Goal: Task Accomplishment & Management: Use online tool/utility

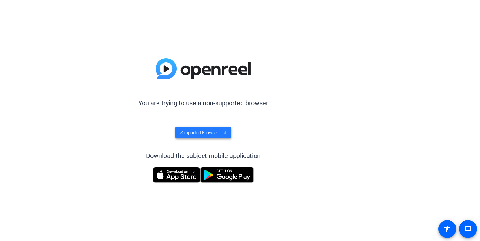
click at [202, 132] on span "Supported Browser List" at bounding box center [203, 132] width 46 height 7
click at [167, 70] on img at bounding box center [203, 68] width 95 height 21
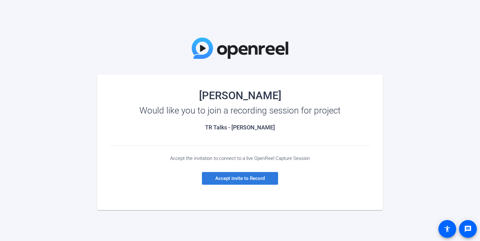
click at [236, 179] on span "Accept invite to Record" at bounding box center [240, 178] width 50 height 6
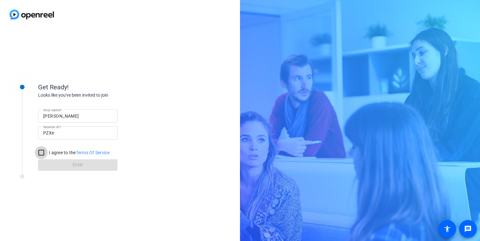
click at [43, 152] on input "I agree to the Terms Of Service" at bounding box center [41, 152] width 13 height 13
checkbox input "true"
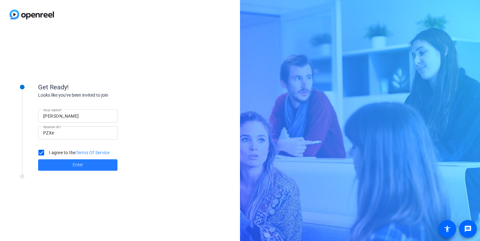
click at [81, 164] on span "Enter" at bounding box center [78, 164] width 10 height 7
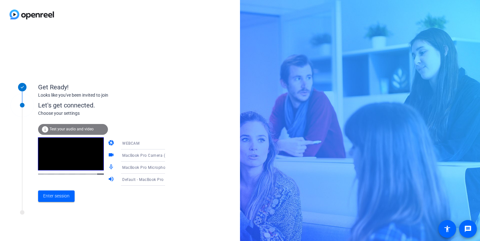
click at [77, 128] on span "Test your audio and video" at bounding box center [72, 129] width 44 height 4
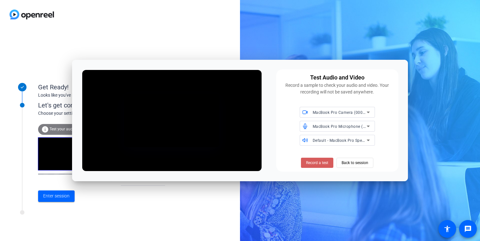
click at [320, 163] on span "Record a test" at bounding box center [317, 163] width 22 height 6
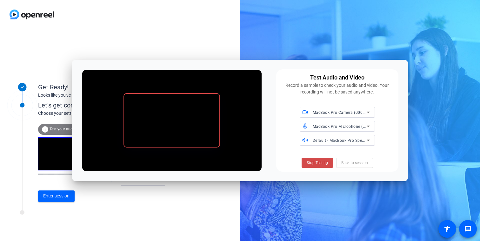
click at [318, 163] on span "Stop Testing" at bounding box center [317, 163] width 21 height 6
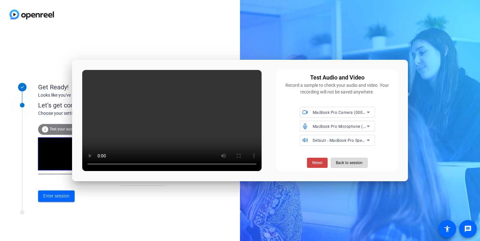
click at [348, 162] on span "Back to session" at bounding box center [349, 162] width 27 height 12
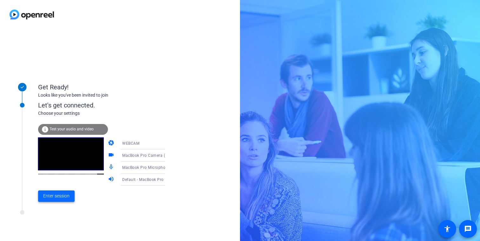
click at [57, 196] on span "Enter session" at bounding box center [56, 195] width 26 height 7
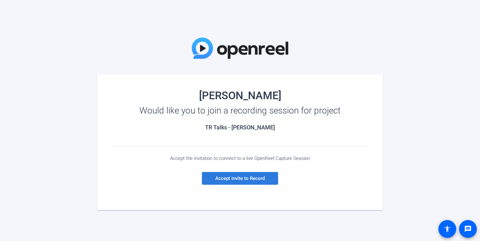
click at [236, 180] on span "Accept invite to Record" at bounding box center [240, 178] width 50 height 6
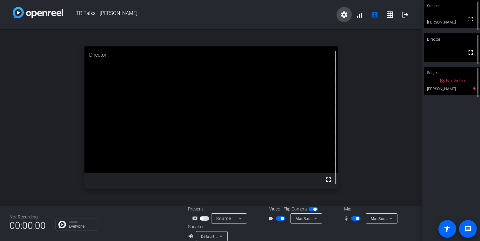
click at [344, 14] on mat-icon "settings" at bounding box center [344, 15] width 8 height 8
